Goal: Use online tool/utility: Utilize a website feature to perform a specific function

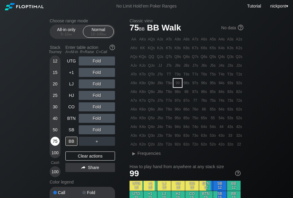
click at [56, 144] on div "75" at bounding box center [54, 141] width 9 height 9
click at [178, 85] on div "99" at bounding box center [177, 83] width 8 height 8
click at [55, 120] on div "40" at bounding box center [54, 118] width 9 height 9
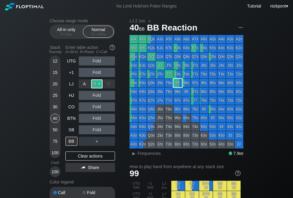
click at [100, 84] on div "R ✕" at bounding box center [97, 83] width 12 height 9
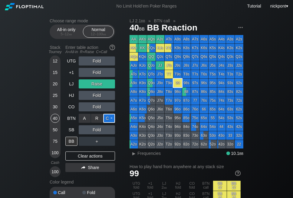
click at [108, 118] on div "C ✕" at bounding box center [109, 118] width 12 height 9
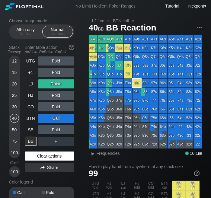
click at [48, 158] on div "Clear actions" at bounding box center [50, 156] width 50 height 9
